Goal: Information Seeking & Learning: Learn about a topic

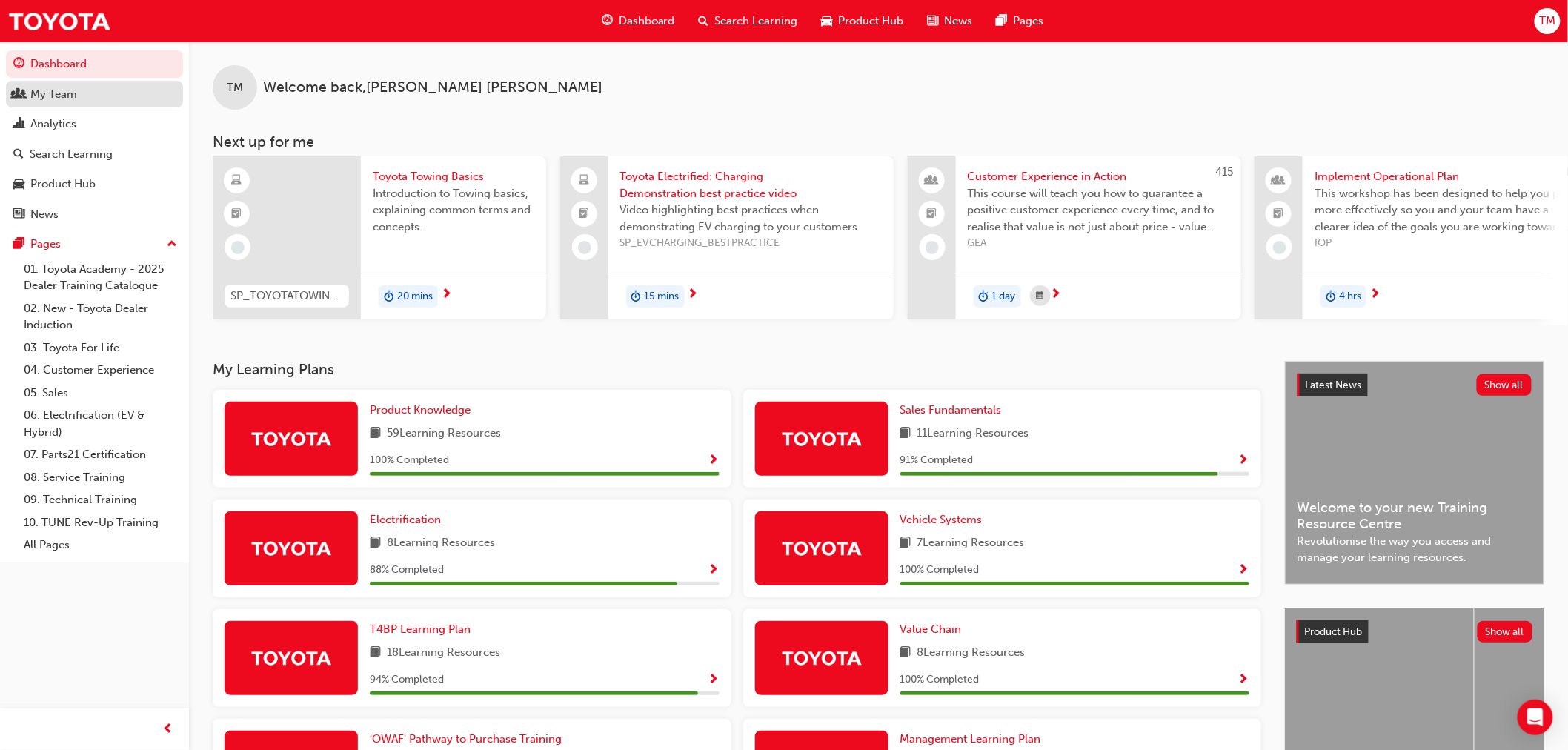
click at [50, 91] on div "My Team" at bounding box center [53, 94] width 47 height 17
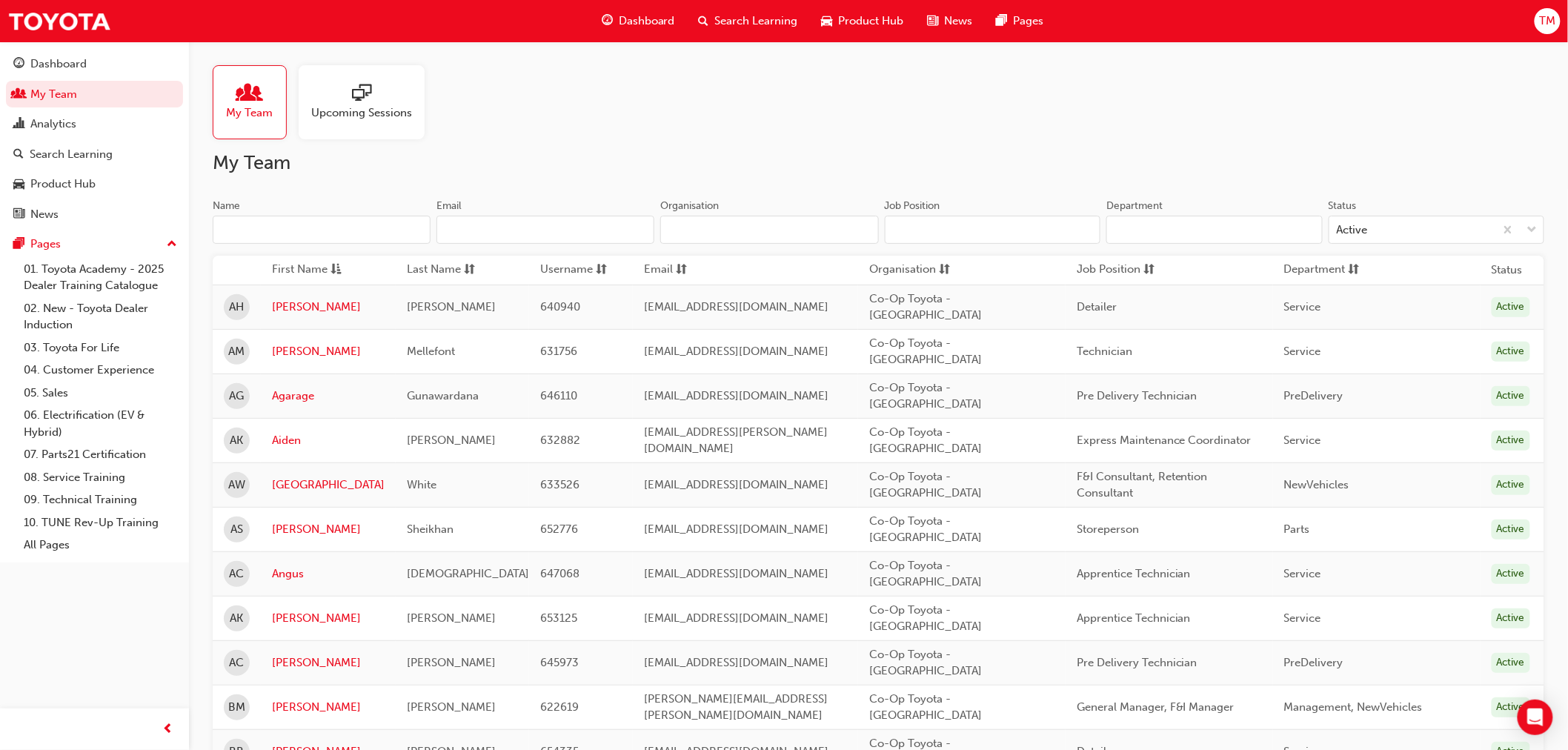
click at [364, 83] on span "sessionType_ONLINE_URL-icon" at bounding box center [362, 93] width 20 height 20
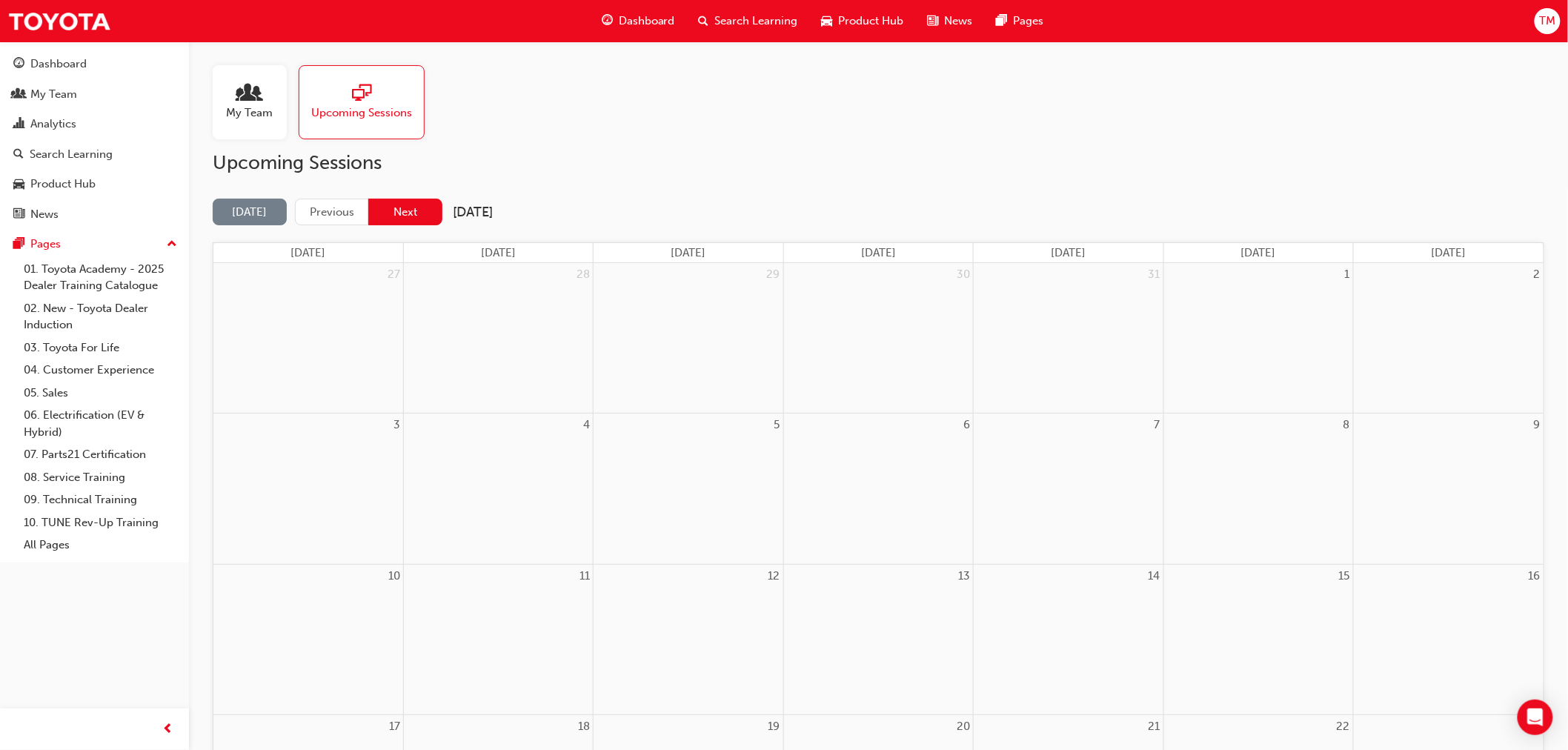
click at [387, 206] on button "Next" at bounding box center [406, 212] width 74 height 27
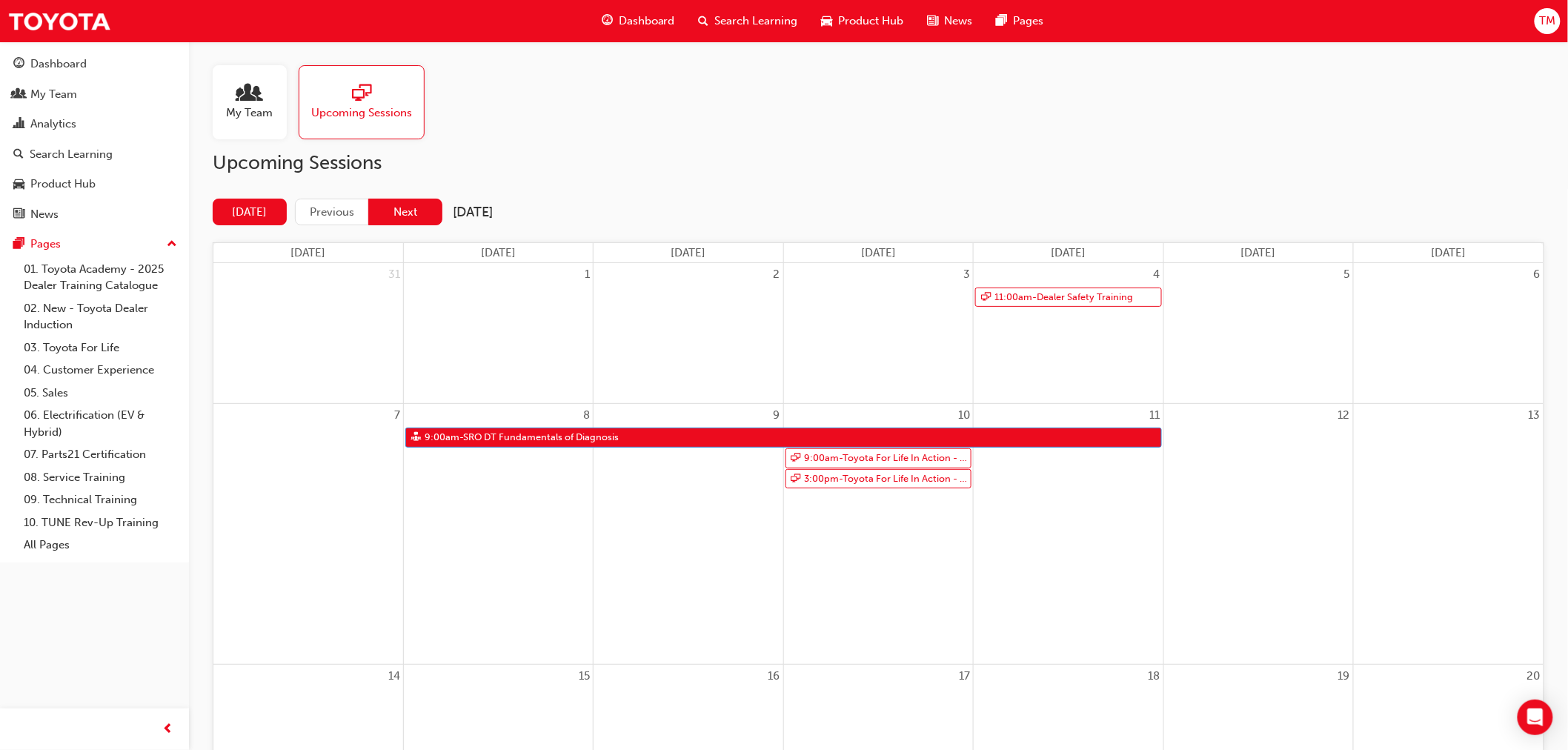
click at [399, 213] on button "Next" at bounding box center [406, 212] width 74 height 27
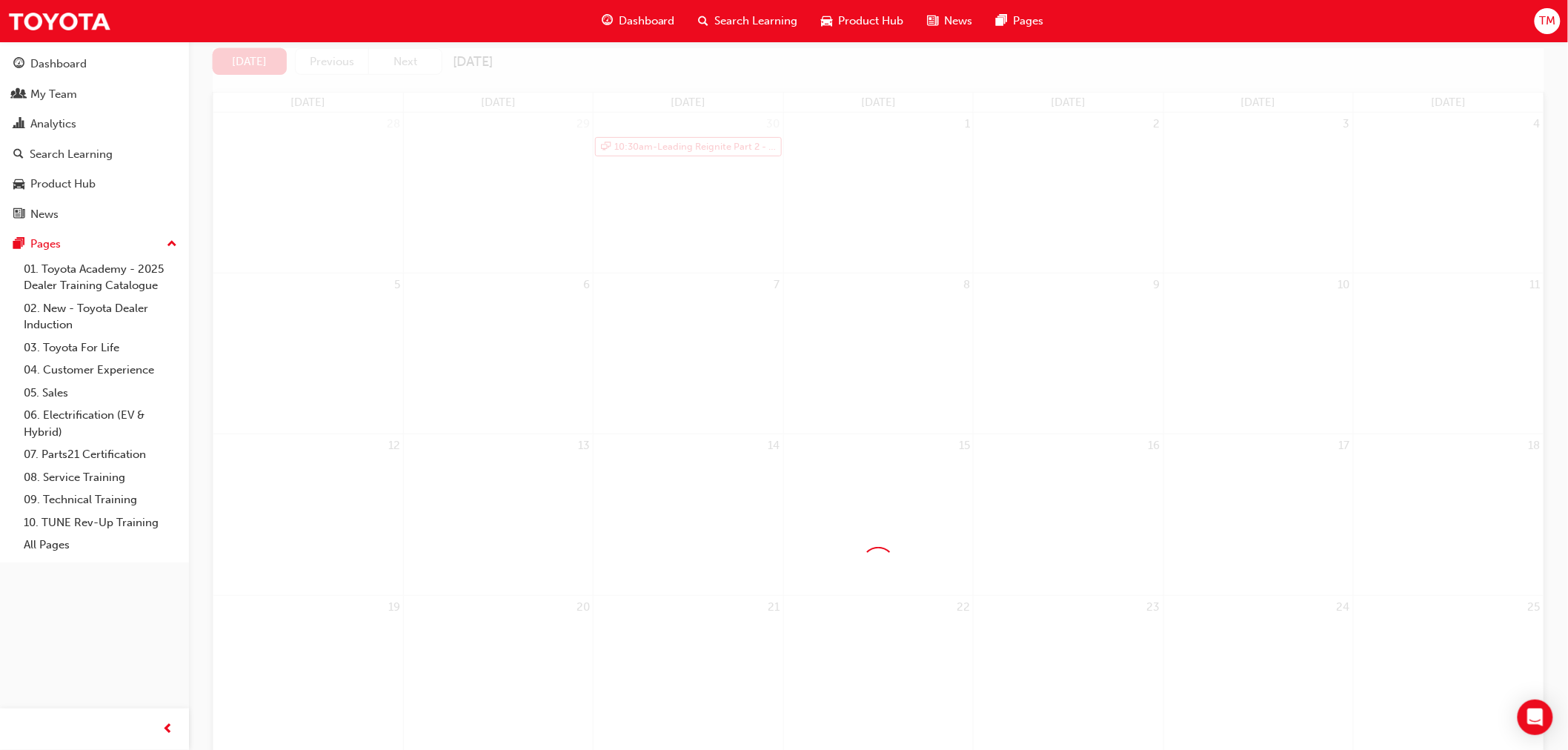
scroll to position [165, 0]
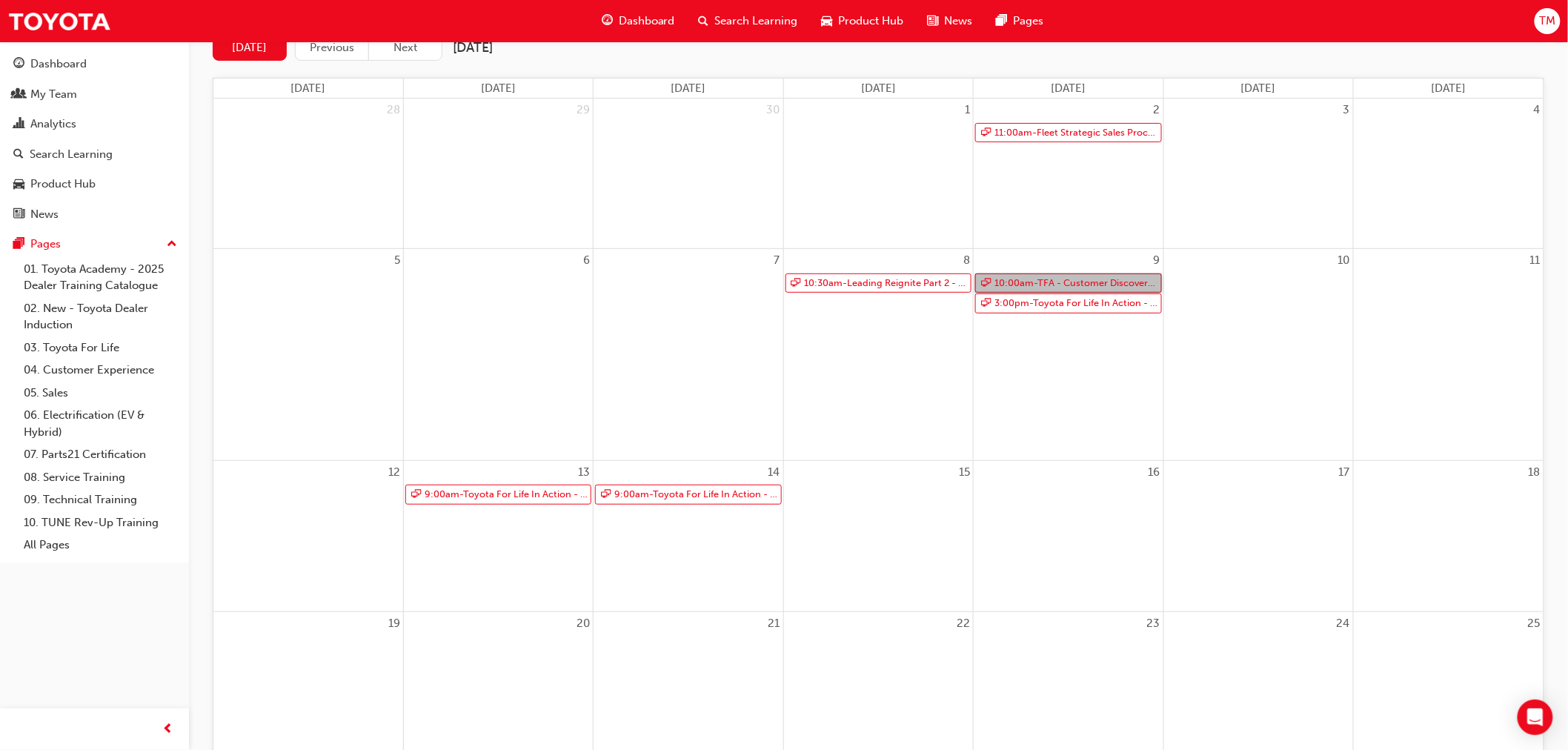
click at [1095, 282] on link "10:00am - TFA - Customer Discovery: Virtual Skill Building Course - EASTERN COA…" at bounding box center [1068, 284] width 186 height 20
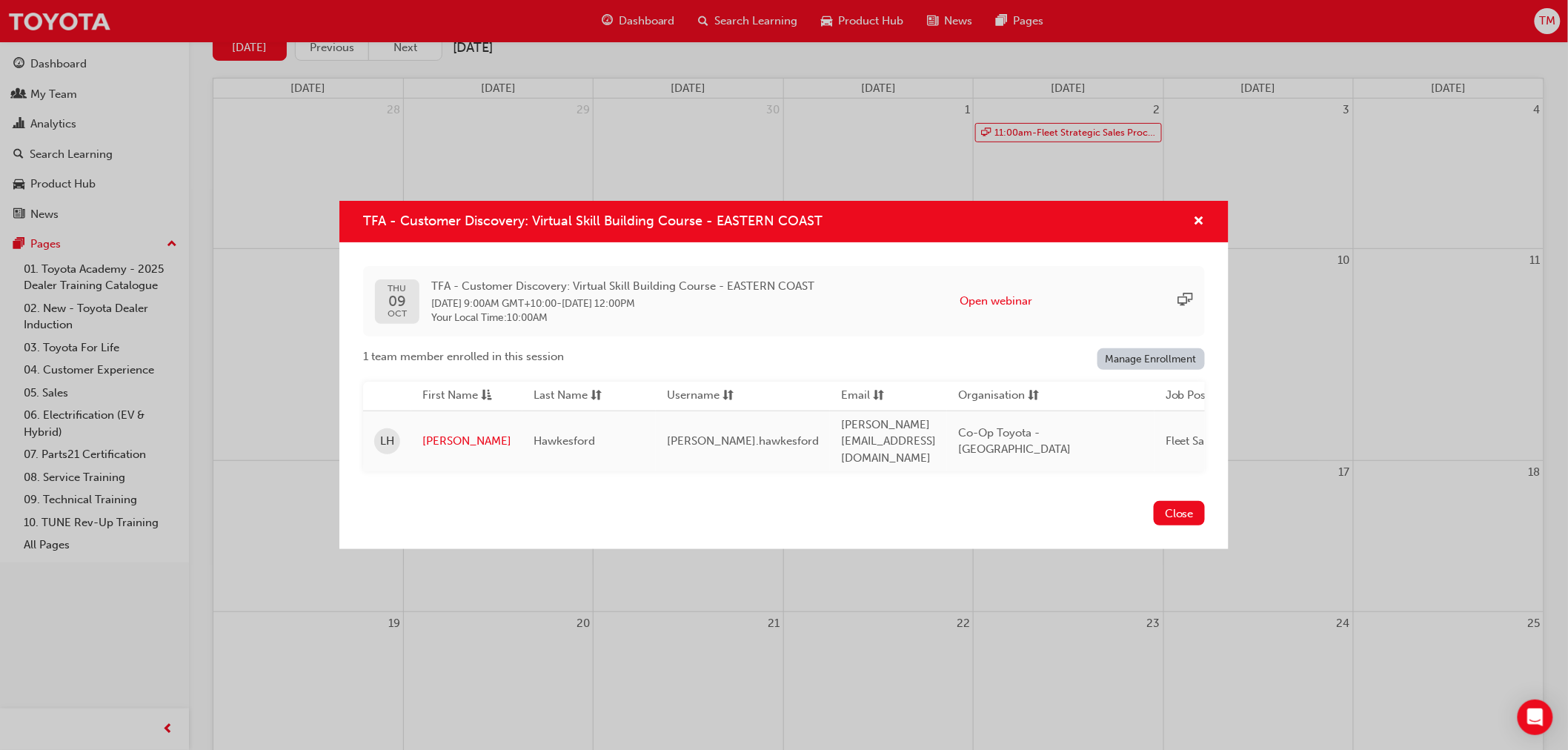
click at [1118, 356] on link "Manage Enrollment" at bounding box center [1151, 359] width 108 height 21
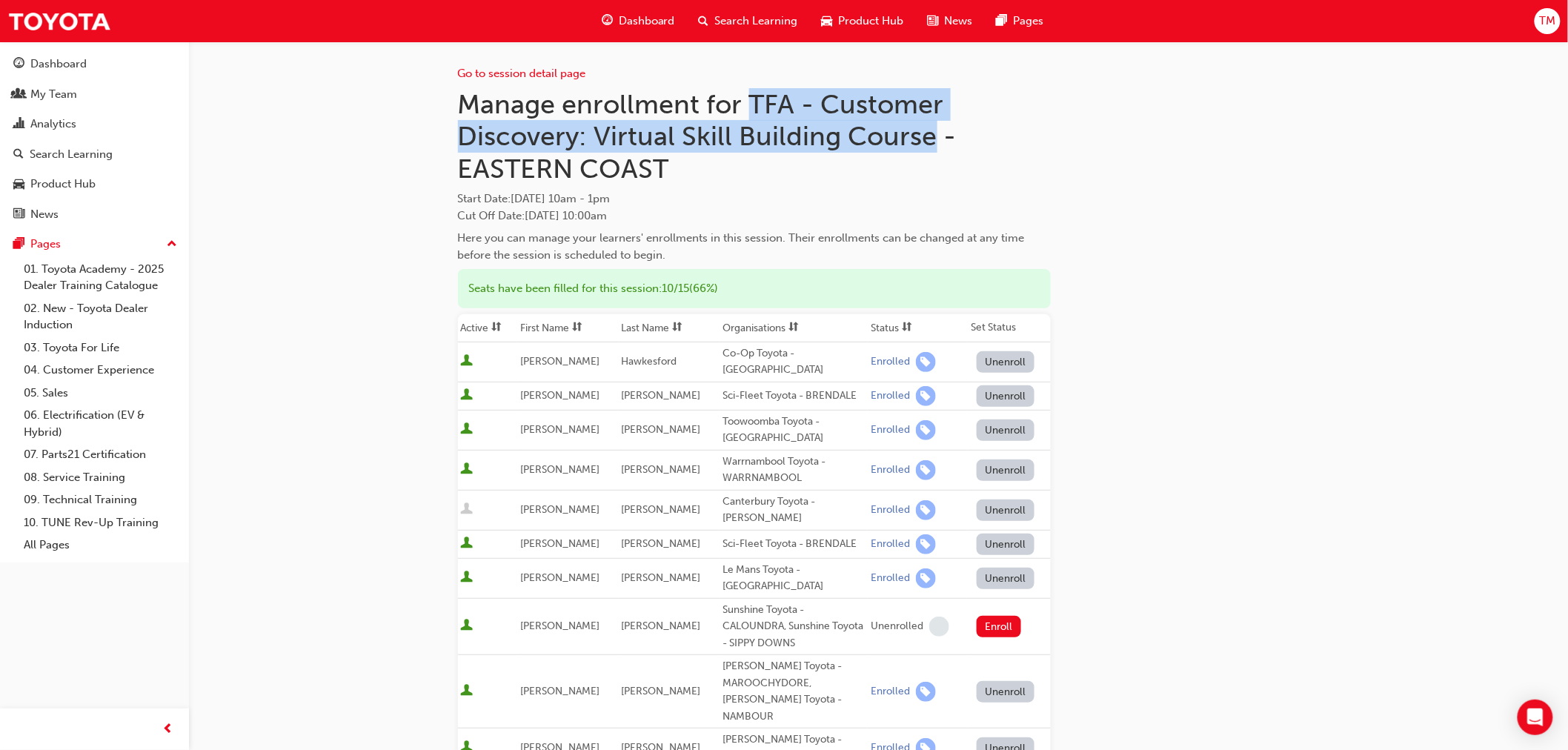
drag, startPoint x: 753, startPoint y: 102, endPoint x: 932, endPoint y: 135, distance: 182.0
click at [932, 135] on h1 "Manage enrollment for TFA - Customer Discovery: Virtual Skill Building Course -…" at bounding box center [754, 137] width 593 height 98
copy h1 "TFA - Customer Discovery: Virtual Skill Building Course"
click at [735, 16] on span "Search Learning" at bounding box center [757, 20] width 83 height 17
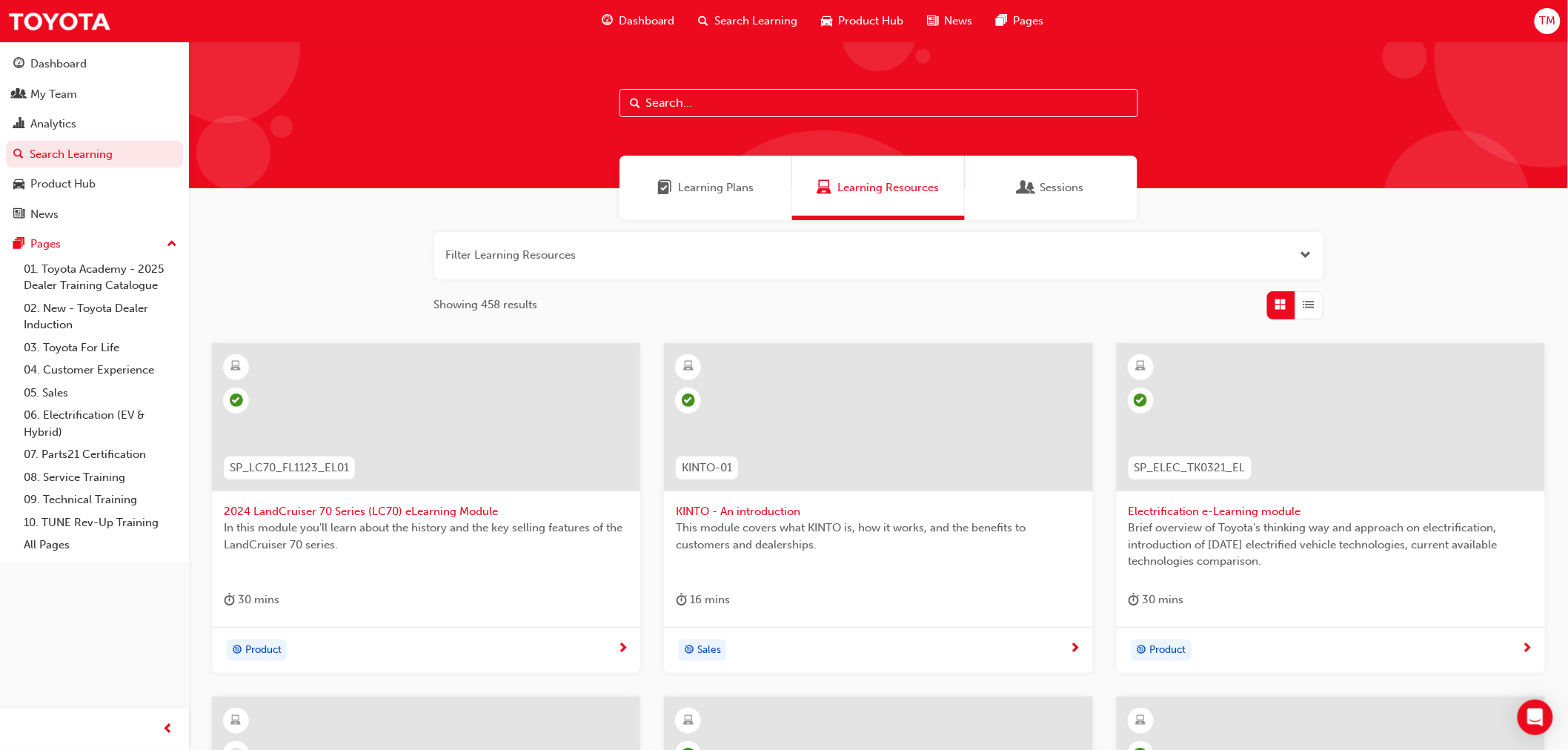
click at [712, 94] on input "text" at bounding box center [878, 103] width 519 height 28
paste input "TFA - Customer Discovery: Virtual Skill Building Course"
type input "TFA - Customer Discovery: Virtual Skill Building Course"
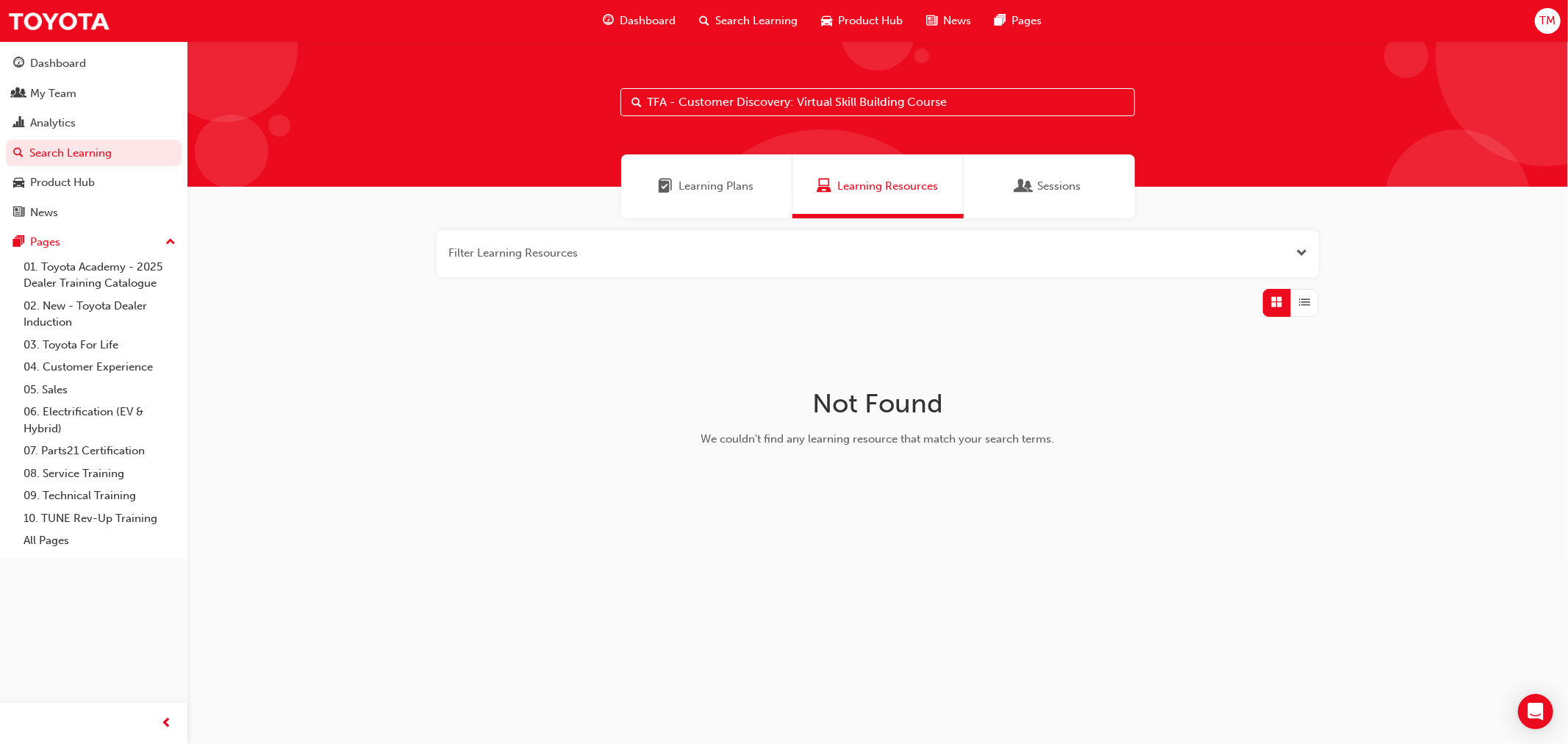
click at [722, 193] on span "Learning Plans" at bounding box center [716, 186] width 75 height 17
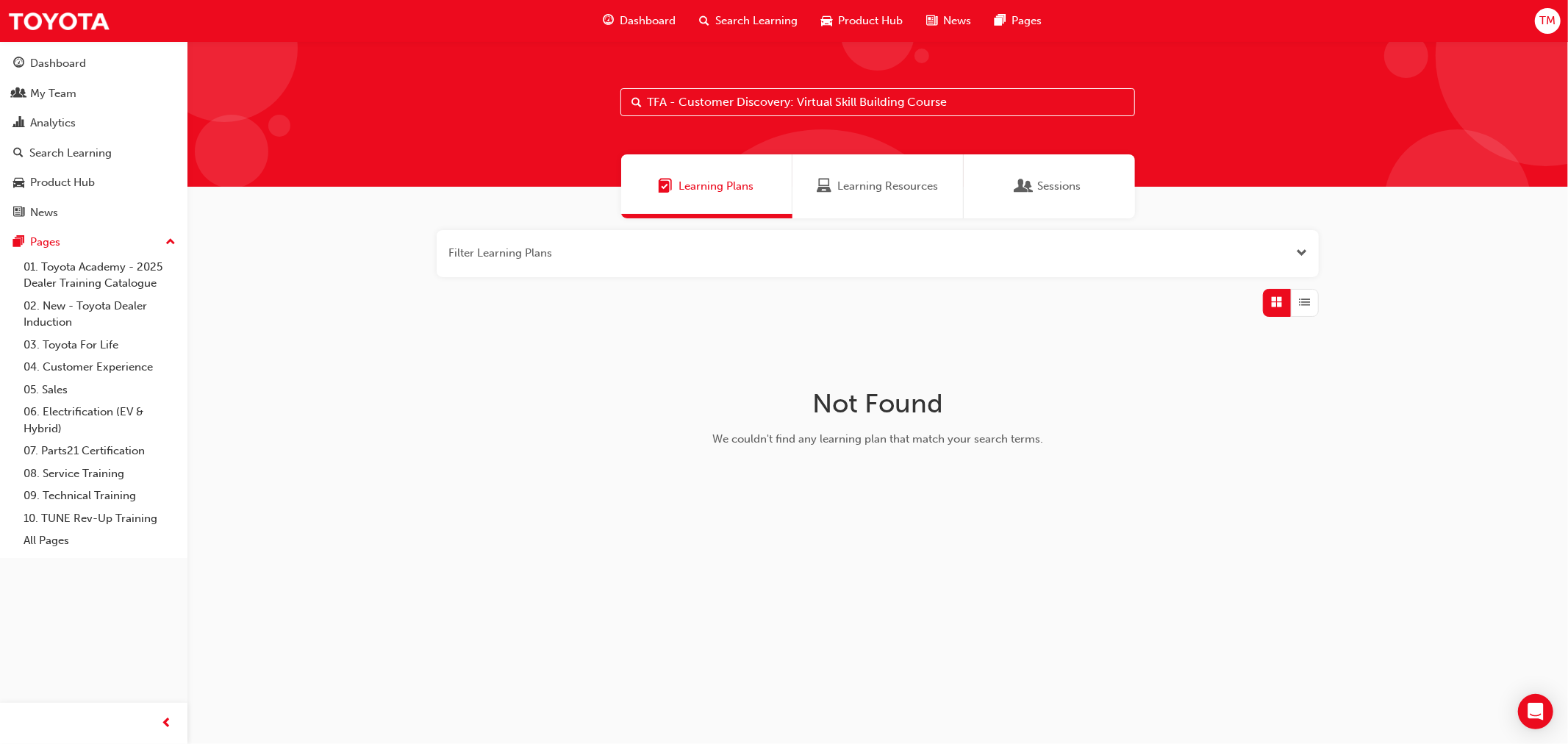
click at [882, 109] on input "TFA - Customer Discovery: Virtual Skill Building Course" at bounding box center [877, 102] width 514 height 28
click at [47, 552] on link "All Pages" at bounding box center [99, 541] width 163 height 23
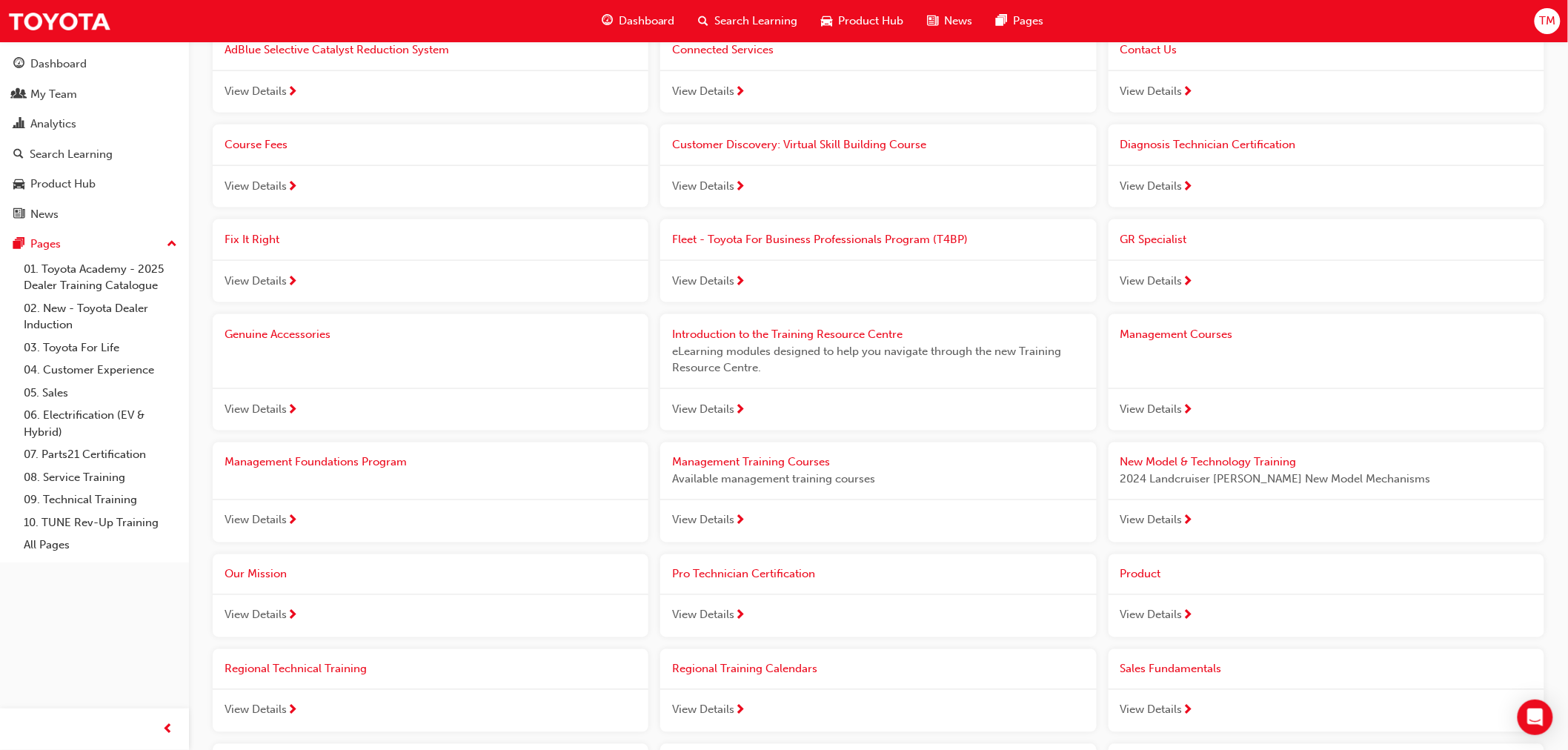
scroll to position [749, 0]
click at [830, 251] on span "Fleet - Toyota For Business Professionals Program (T4BP)" at bounding box center [820, 244] width 296 height 13
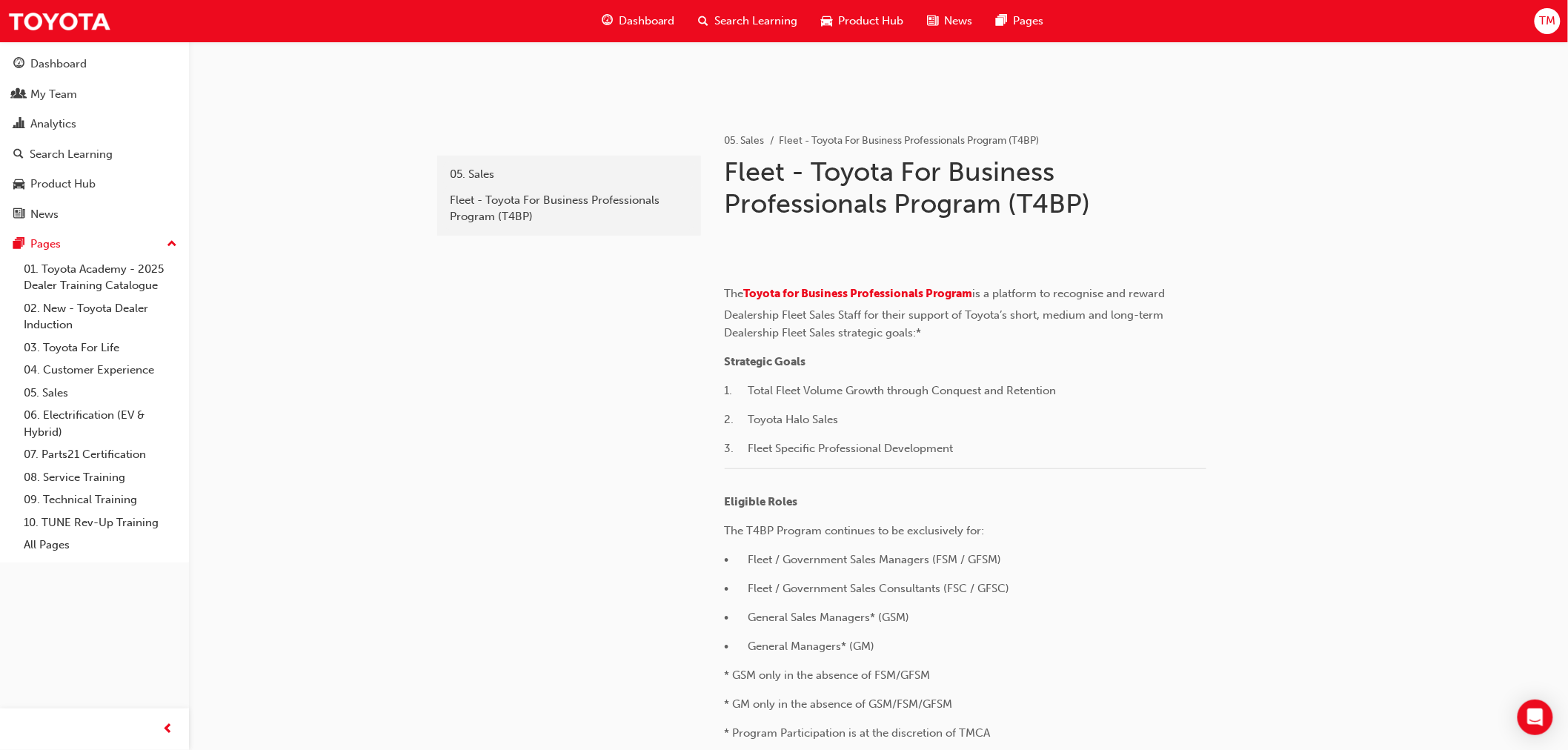
scroll to position [229, 0]
click at [34, 89] on div "My Team" at bounding box center [53, 94] width 47 height 17
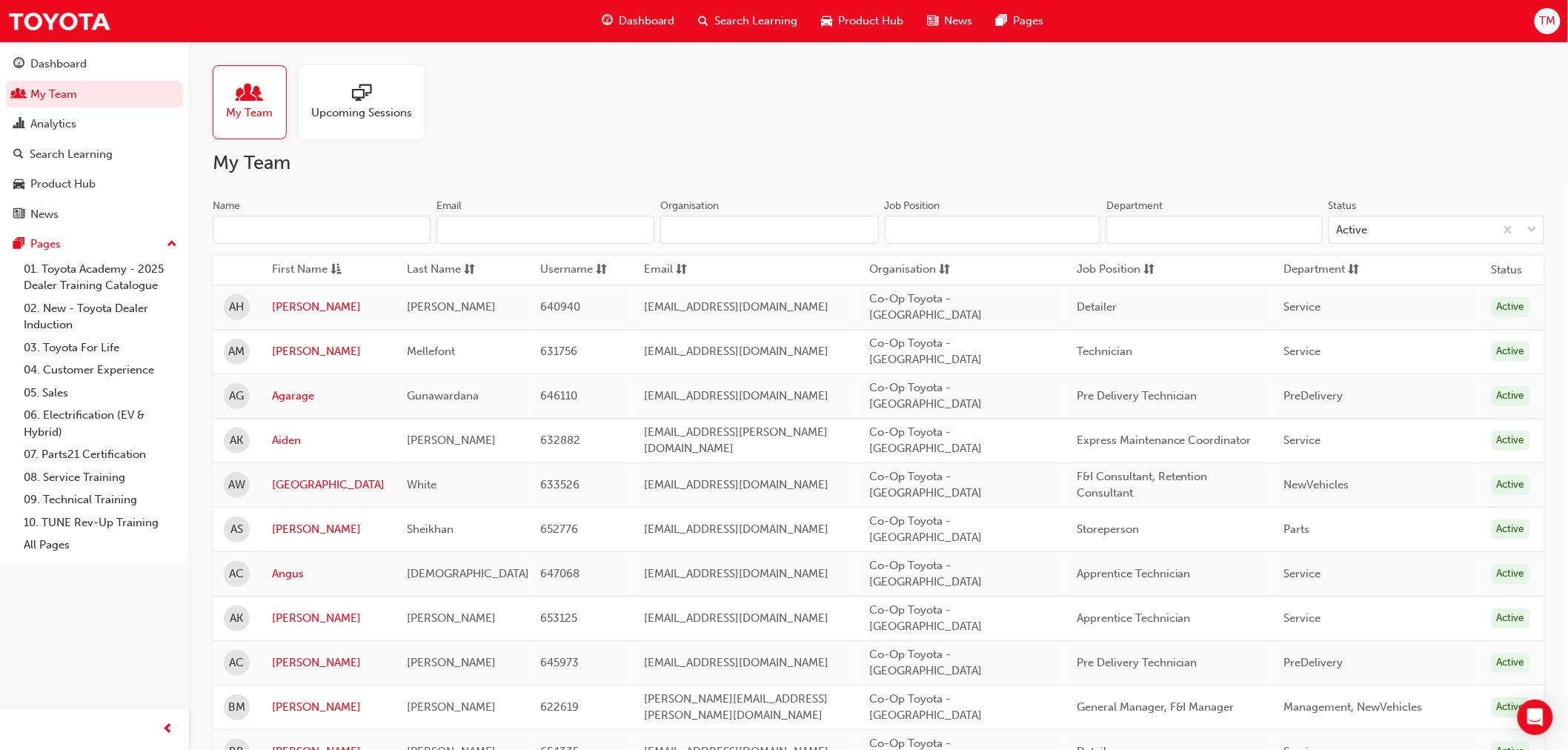
drag, startPoint x: 292, startPoint y: 241, endPoint x: 283, endPoint y: 243, distance: 9.2
click at [287, 241] on input "Name" at bounding box center [322, 230] width 218 height 28
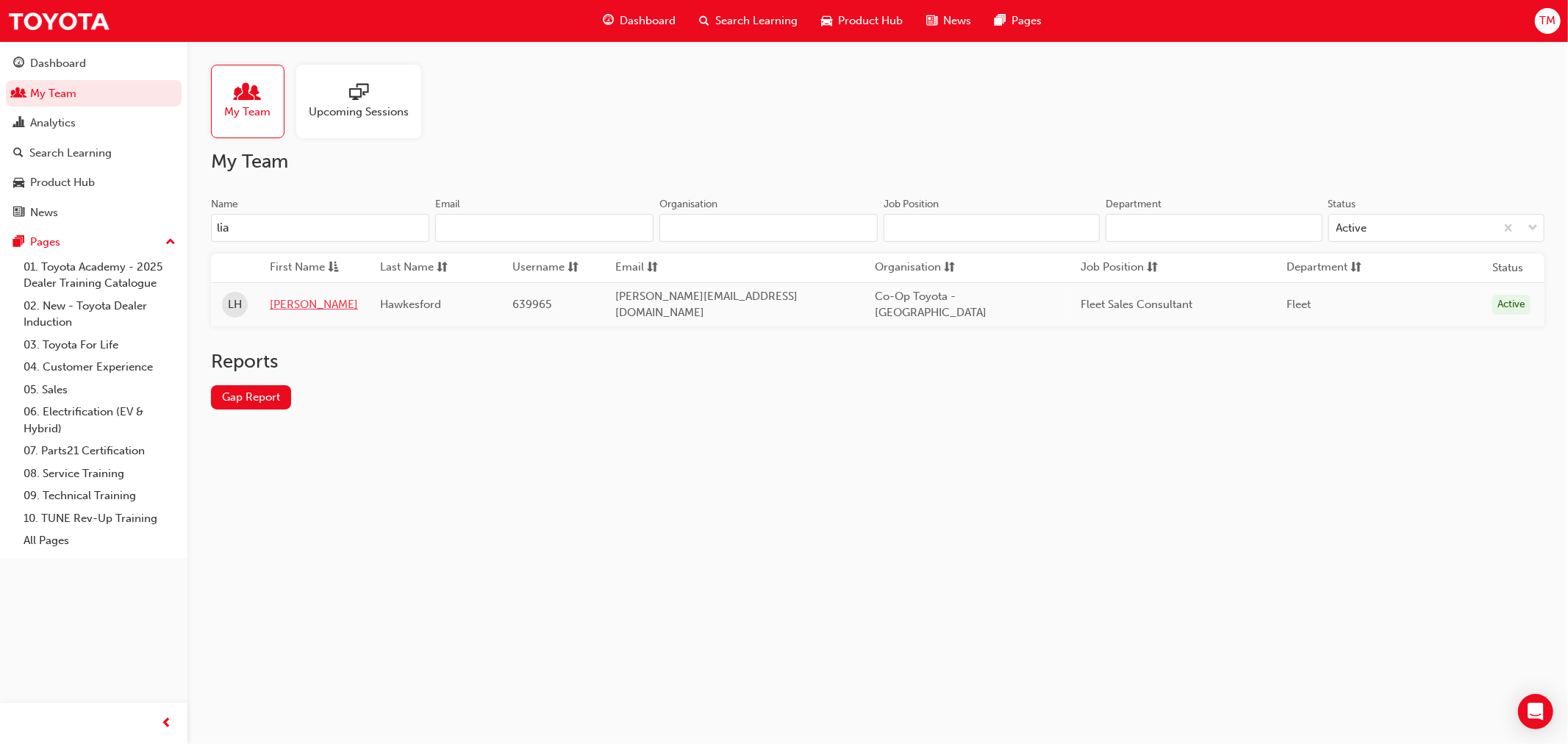
type input "lia"
click at [291, 299] on link "[PERSON_NAME]" at bounding box center [314, 304] width 88 height 17
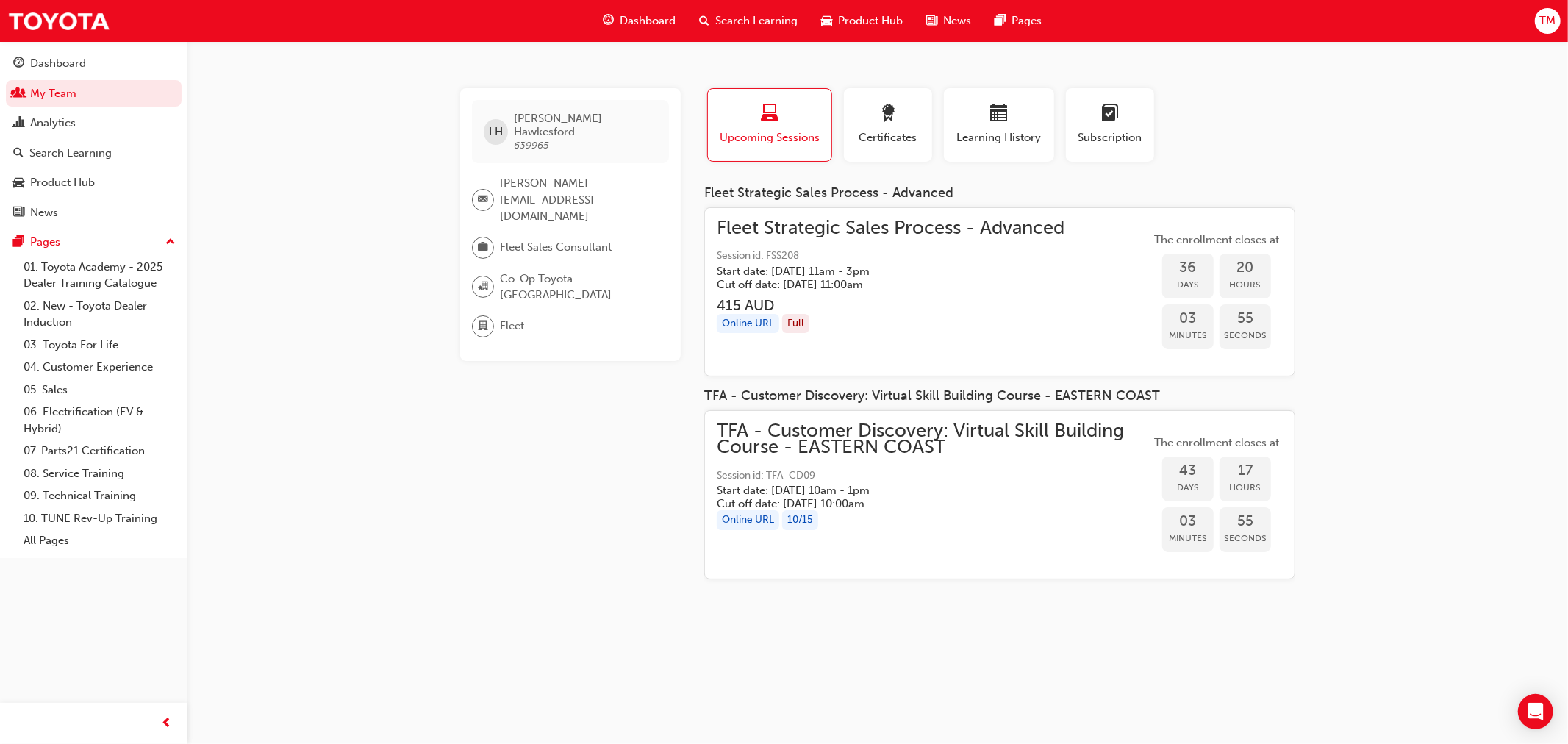
click at [1003, 228] on span "Fleet Strategic Sales Process - Advanced" at bounding box center [890, 228] width 348 height 17
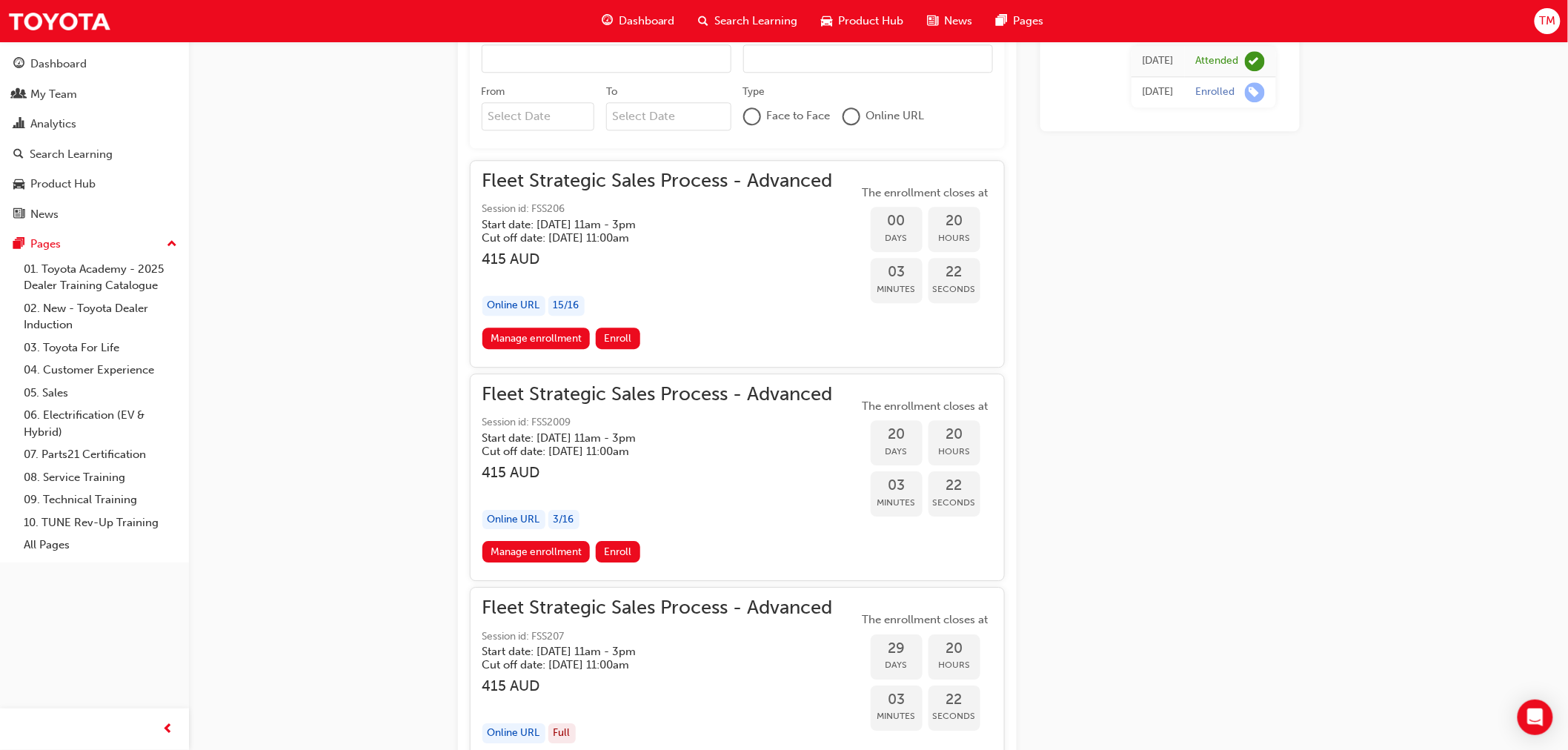
scroll to position [1632, 0]
